Goal: Transaction & Acquisition: Purchase product/service

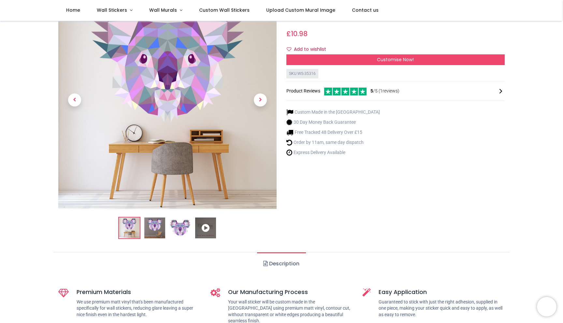
scroll to position [52, 0]
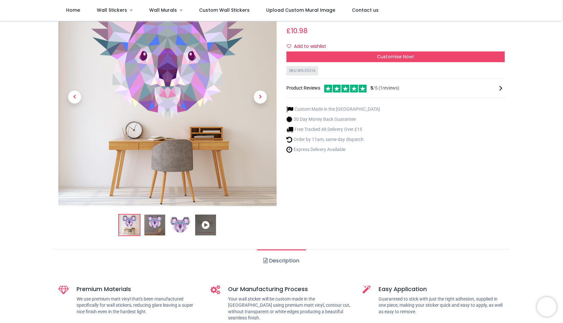
click at [157, 226] on img at bounding box center [154, 225] width 21 height 21
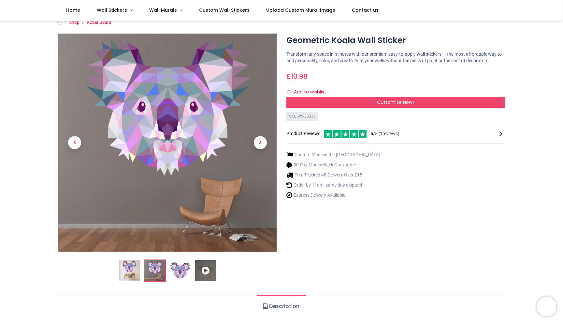
scroll to position [4, 0]
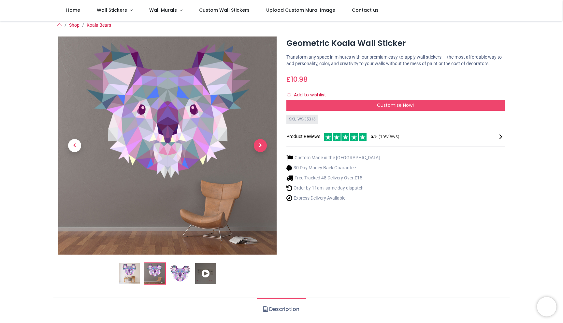
click at [258, 144] on span "Next" at bounding box center [260, 145] width 13 height 13
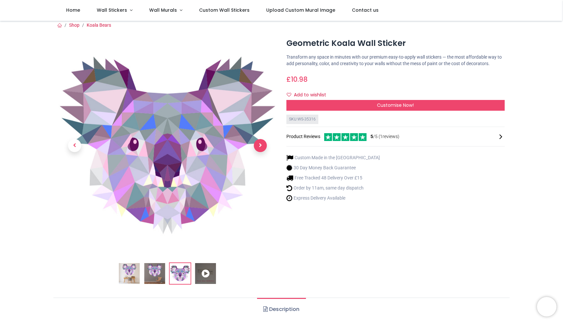
click at [258, 144] on span "Next" at bounding box center [260, 145] width 13 height 13
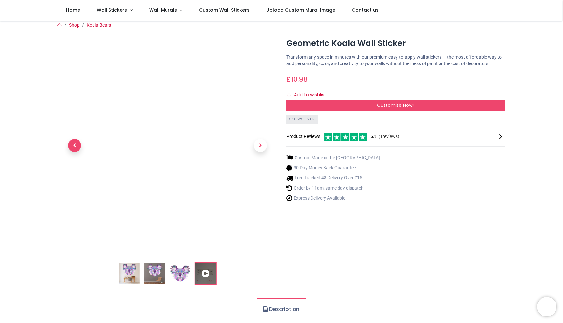
click at [74, 145] on span "Previous" at bounding box center [74, 145] width 13 height 13
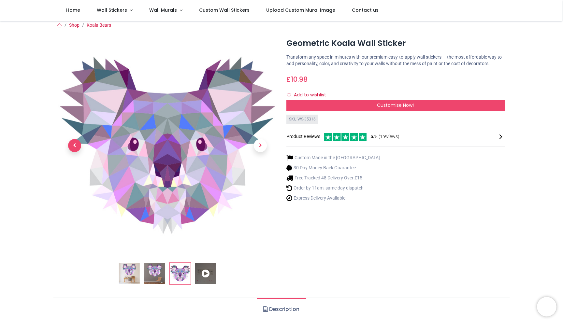
scroll to position [4, 0]
click at [121, 13] on span "Wall Stickers" at bounding box center [112, 10] width 30 height 7
